Goal: Navigation & Orientation: Find specific page/section

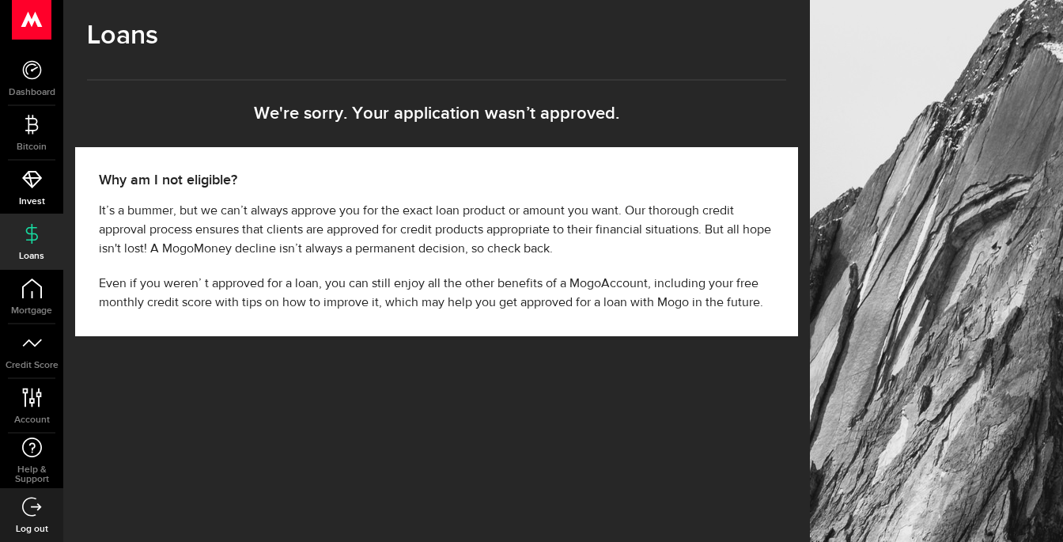
click at [40, 187] on icon at bounding box center [32, 179] width 20 height 20
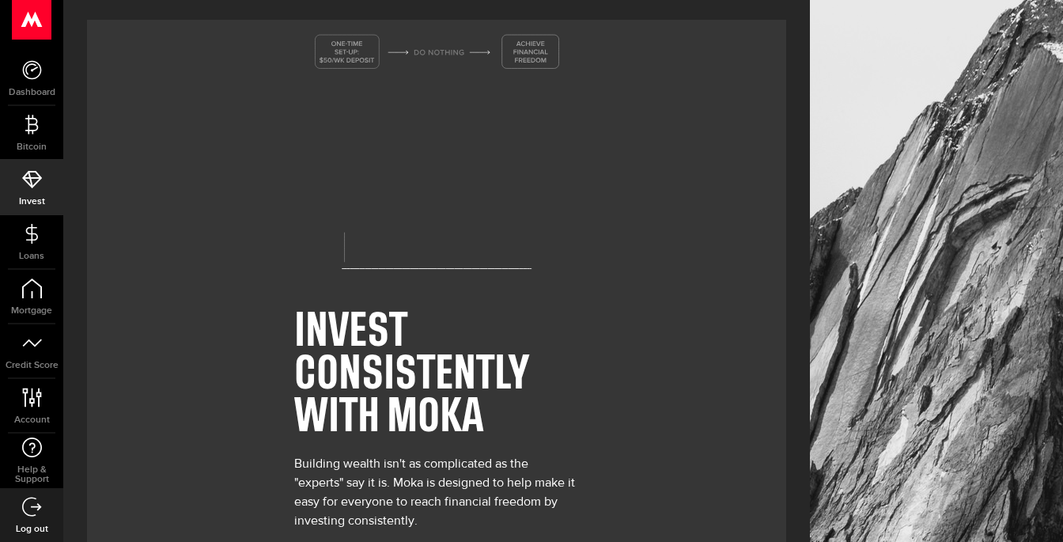
scroll to position [91, 0]
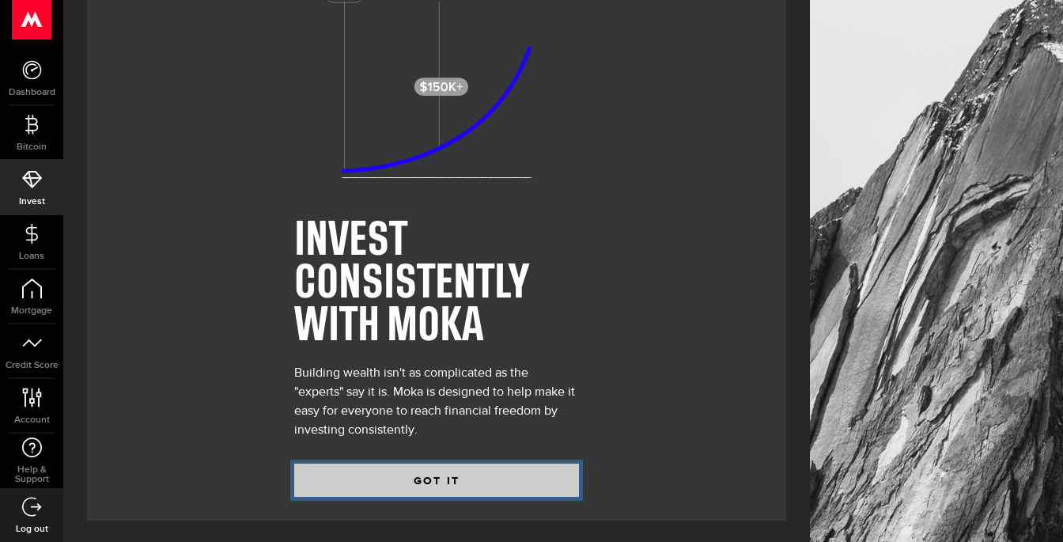
click at [441, 474] on button "GOT IT" at bounding box center [436, 479] width 285 height 33
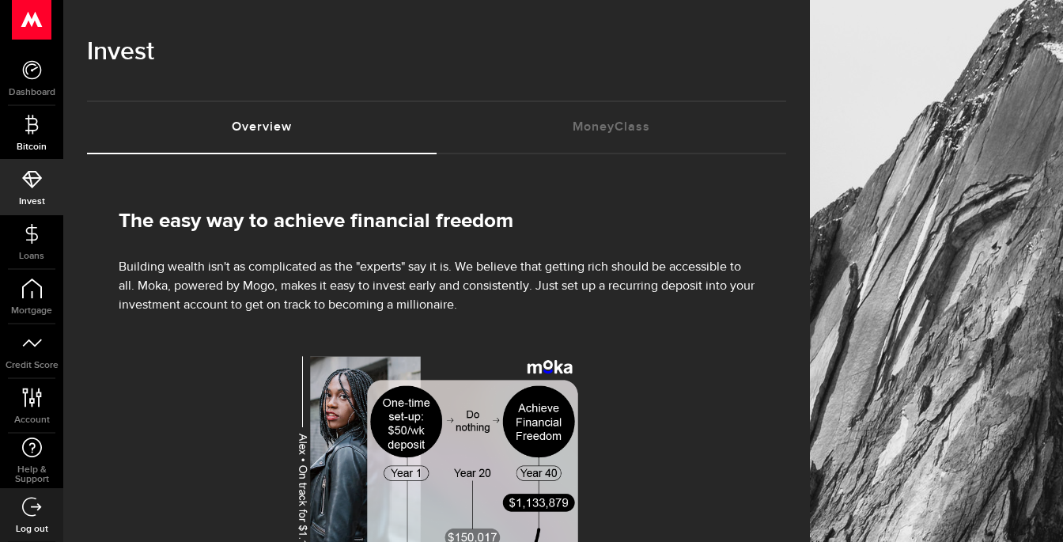
click at [32, 138] on link "Bitcoin" at bounding box center [31, 133] width 63 height 54
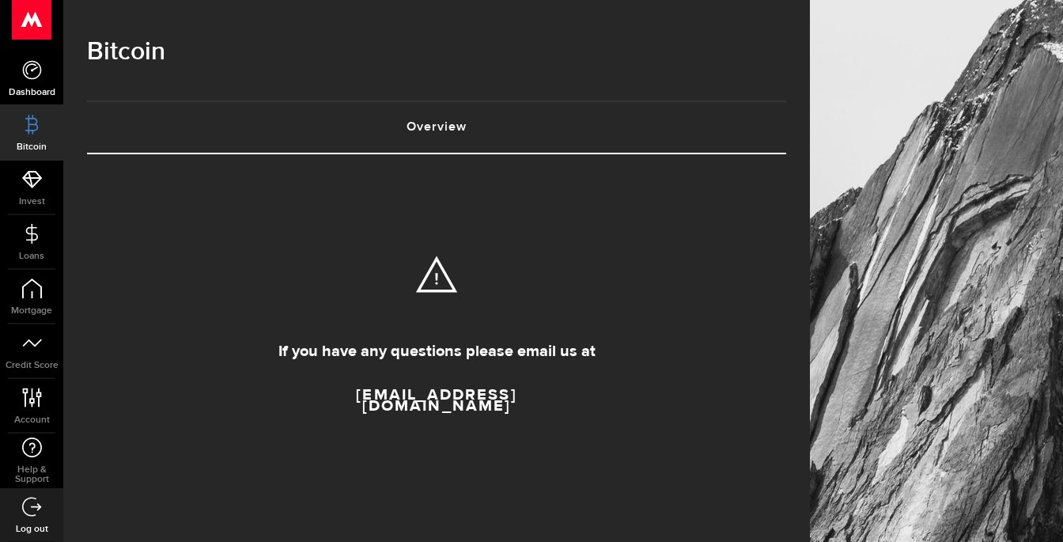
click at [25, 85] on link "Dashboard" at bounding box center [31, 78] width 63 height 54
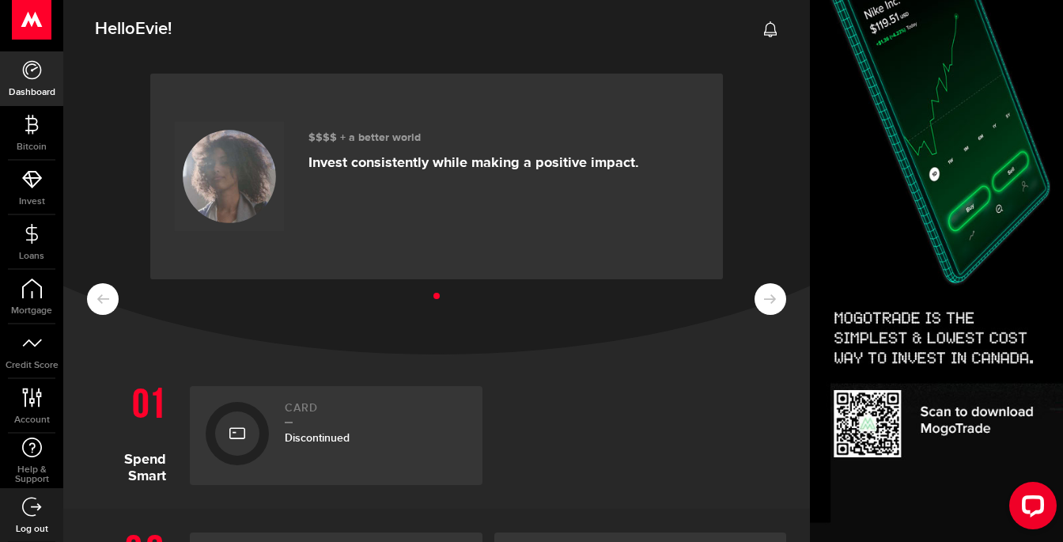
click at [766, 289] on ul at bounding box center [436, 296] width 699 height 21
click at [448, 298] on ul at bounding box center [436, 296] width 699 height 21
click at [435, 298] on li at bounding box center [436, 296] width 6 height 6
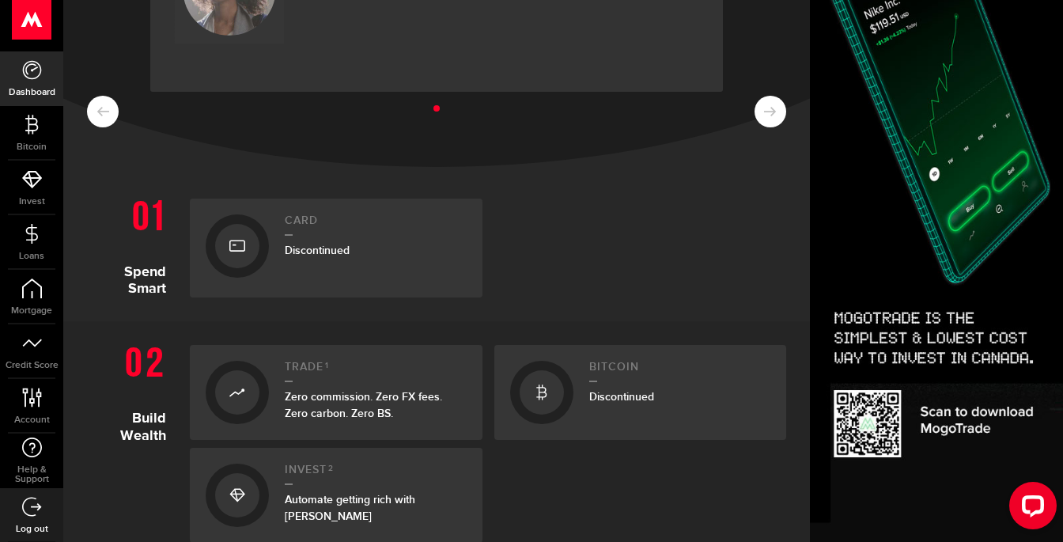
scroll to position [289, 0]
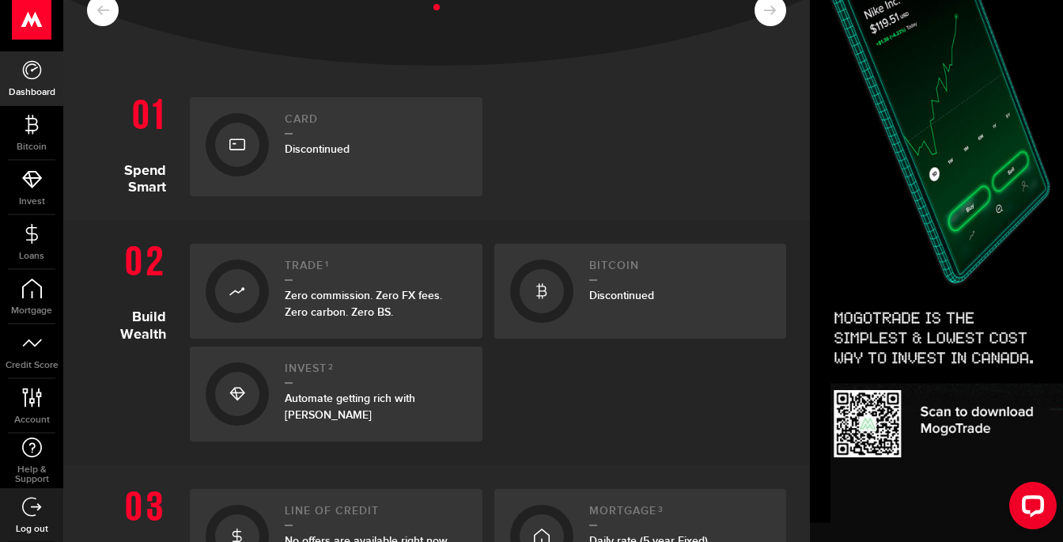
click at [298, 136] on div "Card Discontinued" at bounding box center [376, 146] width 182 height 67
click at [229, 142] on div at bounding box center [237, 145] width 44 height 44
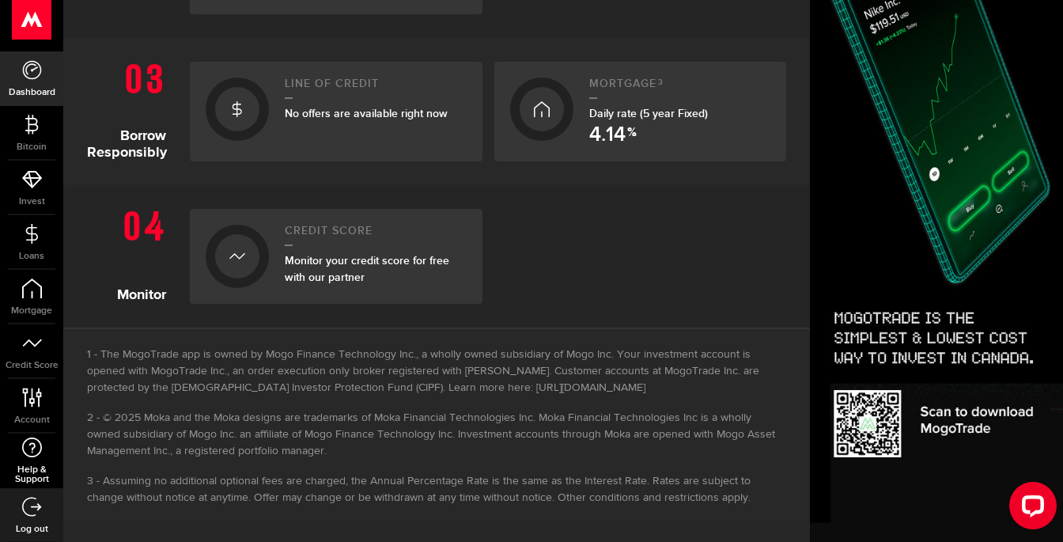
click at [27, 463] on link "Help & Support" at bounding box center [31, 460] width 63 height 55
